Goal: Communication & Community: Answer question/provide support

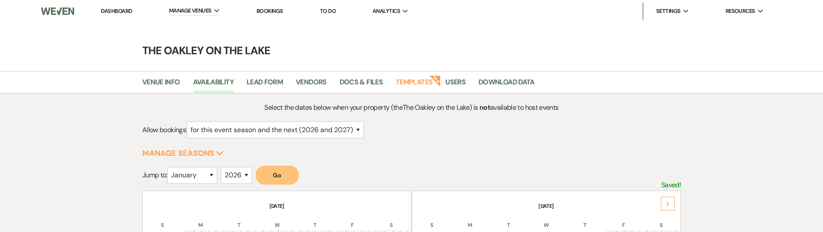
click at [260, 14] on link "Bookings" at bounding box center [269, 10] width 27 height 7
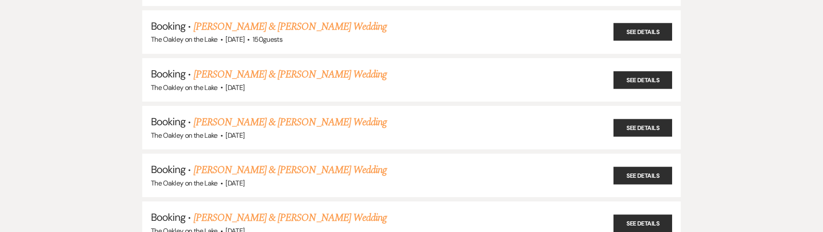
scroll to position [384, 0]
click at [304, 221] on link "[PERSON_NAME] & [PERSON_NAME] Wedding" at bounding box center [290, 218] width 193 height 16
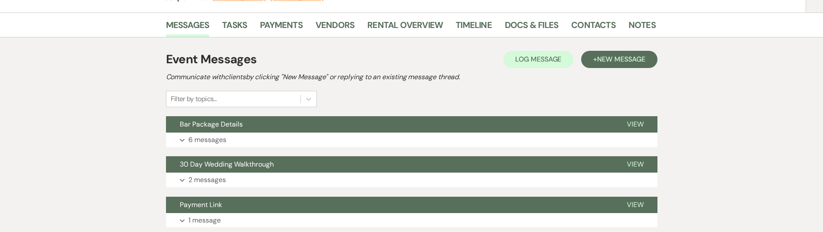
scroll to position [131, 0]
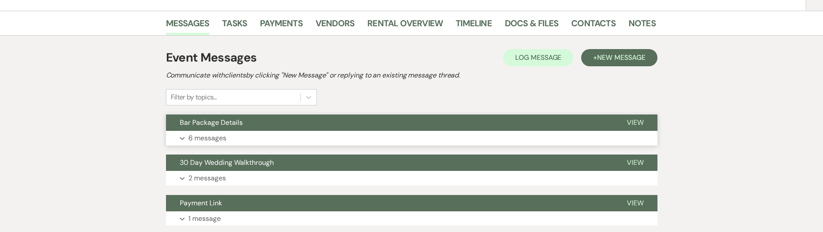
click at [211, 137] on p "6 messages" at bounding box center [207, 138] width 38 height 11
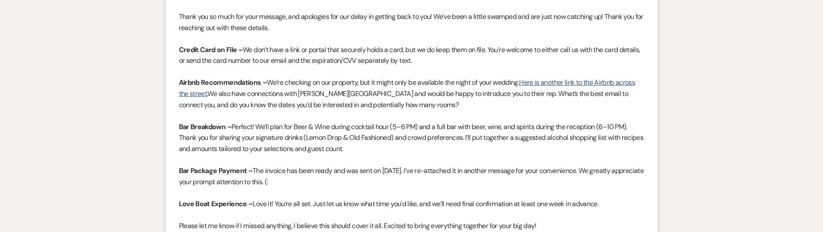
scroll to position [1057, 0]
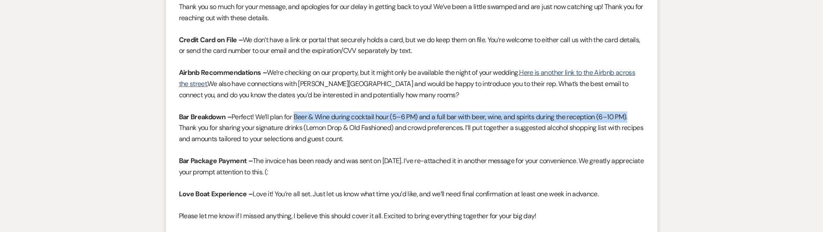
drag, startPoint x: 296, startPoint y: 118, endPoint x: 633, endPoint y: 120, distance: 337.0
click at [633, 121] on p "Bar Breakdown – Perfect! We’ll plan for Beer & Wine during cocktail hour (5–6 P…" at bounding box center [411, 128] width 465 height 33
copy p "Beer & Wine during cocktail hour (5–6 PM) and a full bar with beer, wine, and s…"
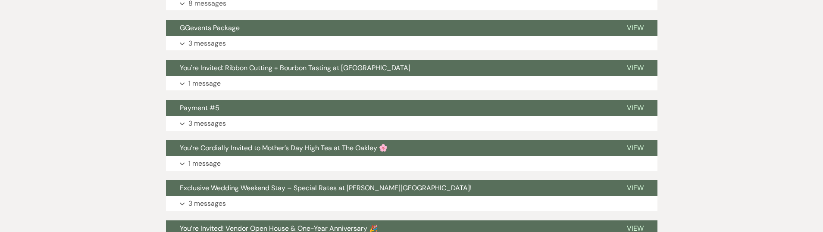
scroll to position [1530, 0]
